Goal: Communication & Community: Answer question/provide support

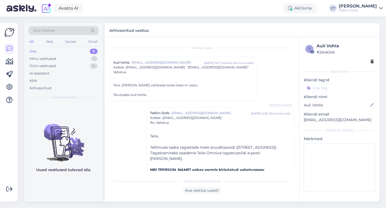
scroll to position [65, 0]
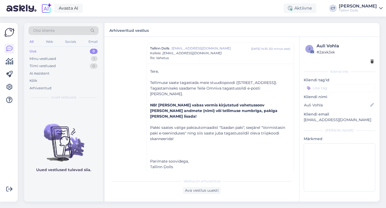
click at [66, 46] on div "All Web Socials Email" at bounding box center [63, 42] width 70 height 8
click at [55, 50] on div "Uus 0" at bounding box center [63, 52] width 70 height 8
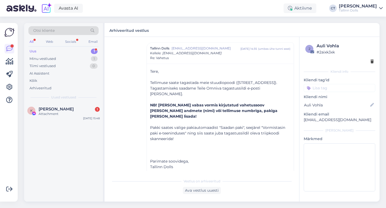
click at [48, 51] on div "Uus 1" at bounding box center [63, 52] width 70 height 8
click at [58, 114] on div "Attachment" at bounding box center [69, 114] width 61 height 5
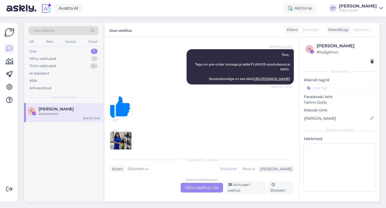
scroll to position [173, 0]
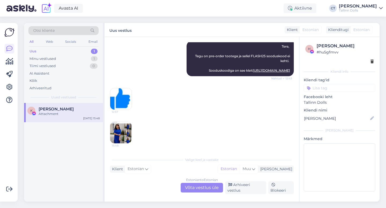
click at [126, 140] on img at bounding box center [120, 132] width 21 height 21
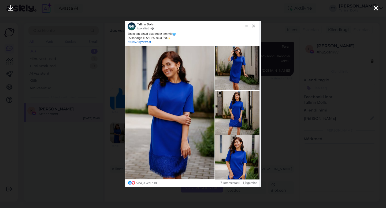
click at [300, 50] on div at bounding box center [193, 104] width 386 height 208
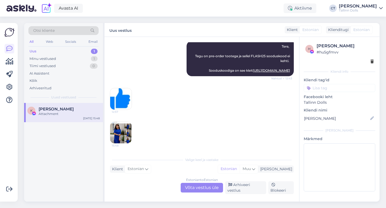
click at [207, 186] on div "Estonian to Estonian Võta vestlus üle" at bounding box center [202, 188] width 42 height 10
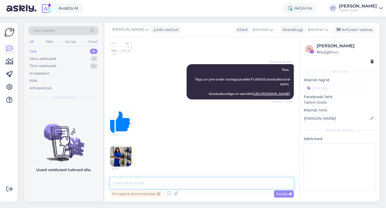
click at [208, 185] on textarea at bounding box center [202, 183] width 184 height 11
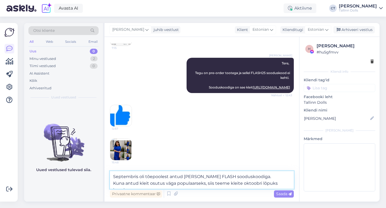
scroll to position [166, 0]
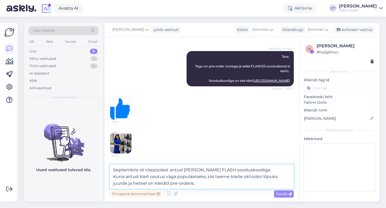
type textarea "Septembris oli tõepoolest antud [PERSON_NAME] FLASH sooduskoodiga. Kuna antud k…"
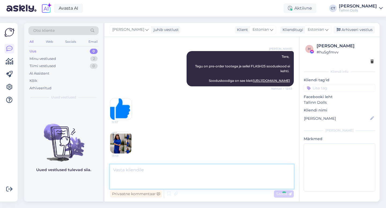
scroll to position [190, 0]
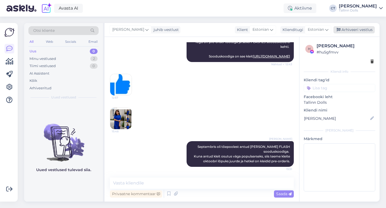
click at [358, 28] on div "Arhiveeri vestlus" at bounding box center [353, 29] width 41 height 7
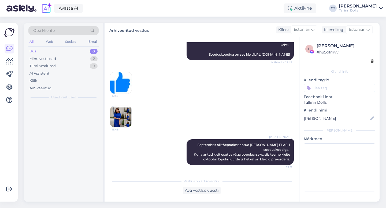
scroll to position [192, 0]
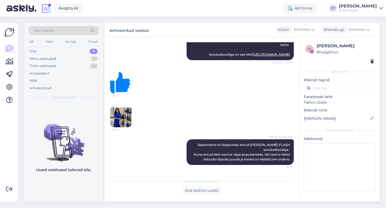
click at [79, 32] on div "Otsi kliente" at bounding box center [63, 30] width 70 height 9
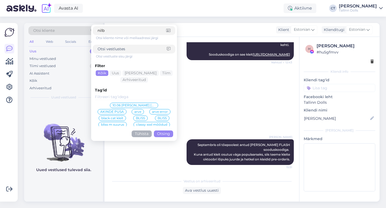
type input "nilbe"
click button "Otsing" at bounding box center [163, 134] width 19 height 7
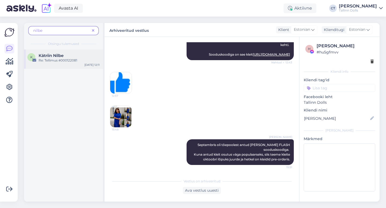
click at [54, 54] on span "Kätriin Nilbe" at bounding box center [51, 55] width 25 height 5
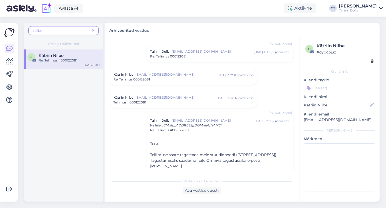
click at [164, 77] on div "Re: Tellimus 000122081" at bounding box center [183, 79] width 140 height 5
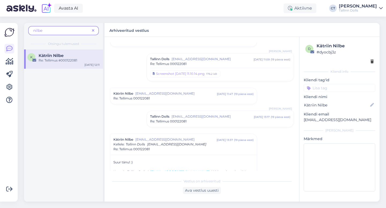
scroll to position [84, 0]
click at [171, 96] on span "[EMAIL_ADDRESS][DOMAIN_NAME]" at bounding box center [175, 94] width 81 height 5
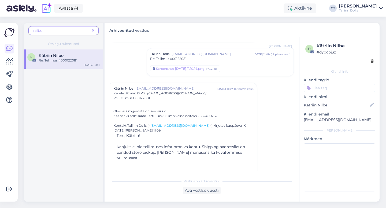
scroll to position [90, 0]
drag, startPoint x: 146, startPoint y: 115, endPoint x: 185, endPoint y: 115, distance: 39.1
click at [185, 115] on div "Okei, siis kogemata on see läinud Kas saaks selle saata Tartu Tasku Omnivasse n…" at bounding box center [183, 114] width 140 height 10
copy div "Tartu Tasku Omnivasse"
click at [95, 31] on span at bounding box center [93, 31] width 7 height 6
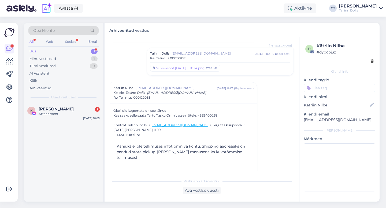
click at [73, 31] on div "Otsi kliente" at bounding box center [63, 30] width 70 height 9
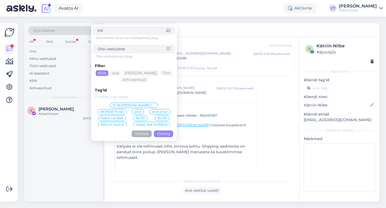
type input "triin"
click button "Otsing" at bounding box center [163, 134] width 19 height 7
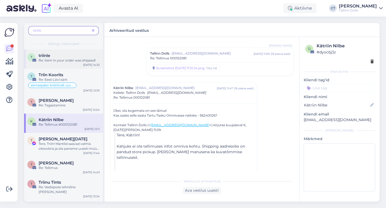
click at [48, 56] on span "triinle" at bounding box center [45, 55] width 12 height 5
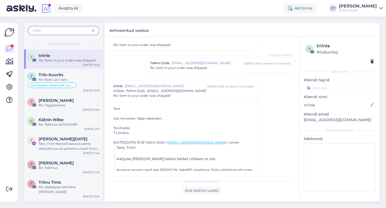
scroll to position [26, 0]
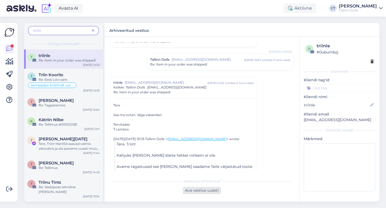
click at [202, 191] on div "Ava vestlus uuesti" at bounding box center [202, 190] width 38 height 7
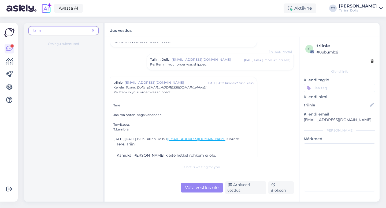
scroll to position [61, 0]
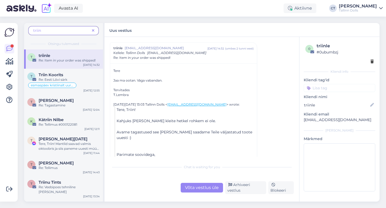
click at [201, 188] on div "Võta vestlus üle" at bounding box center [202, 188] width 42 height 10
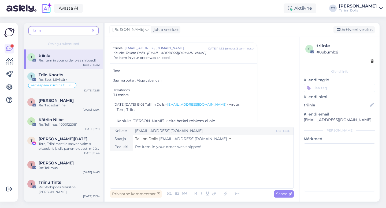
click at [200, 179] on div "﻿" at bounding box center [202, 170] width 178 height 32
click at [13, 49] on link at bounding box center [10, 49] width 10 height 10
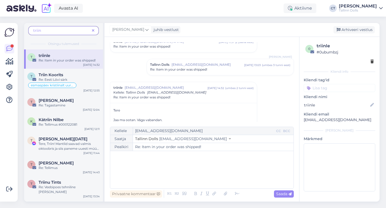
scroll to position [0, 0]
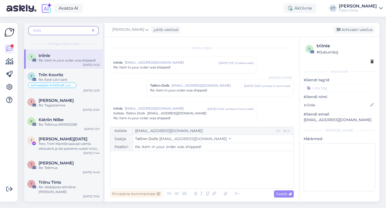
click at [151, 67] on span "Re: Item in your order was shipped!" at bounding box center [141, 67] width 57 height 5
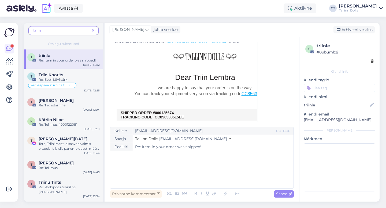
scroll to position [92, 0]
